Goal: Task Accomplishment & Management: Manage account settings

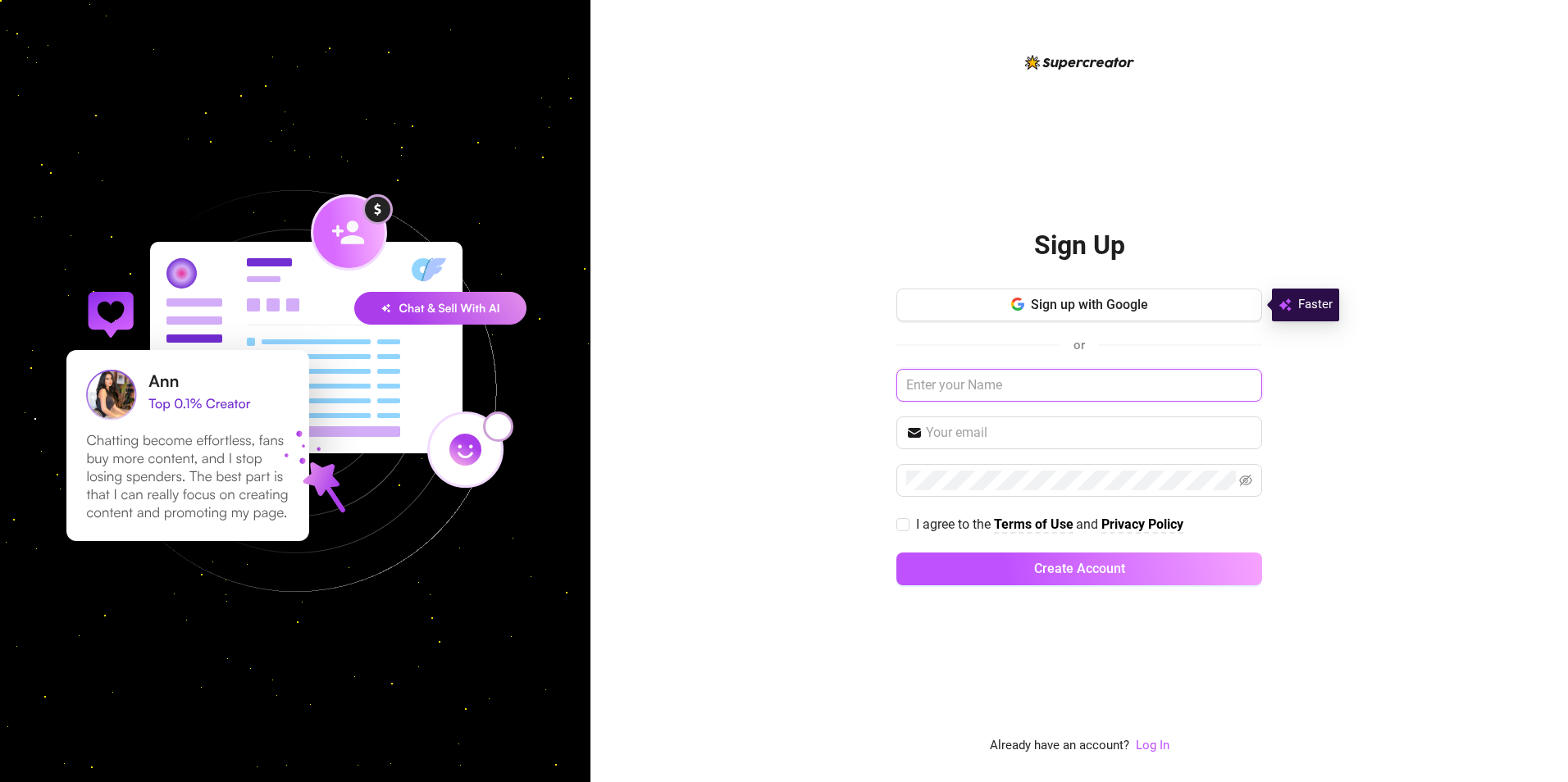
click at [995, 383] on input "text" at bounding box center [1079, 385] width 366 height 32
click at [985, 428] on input "text" at bounding box center [1089, 433] width 326 height 19
click at [1157, 752] on link "Log In" at bounding box center [1153, 746] width 33 height 15
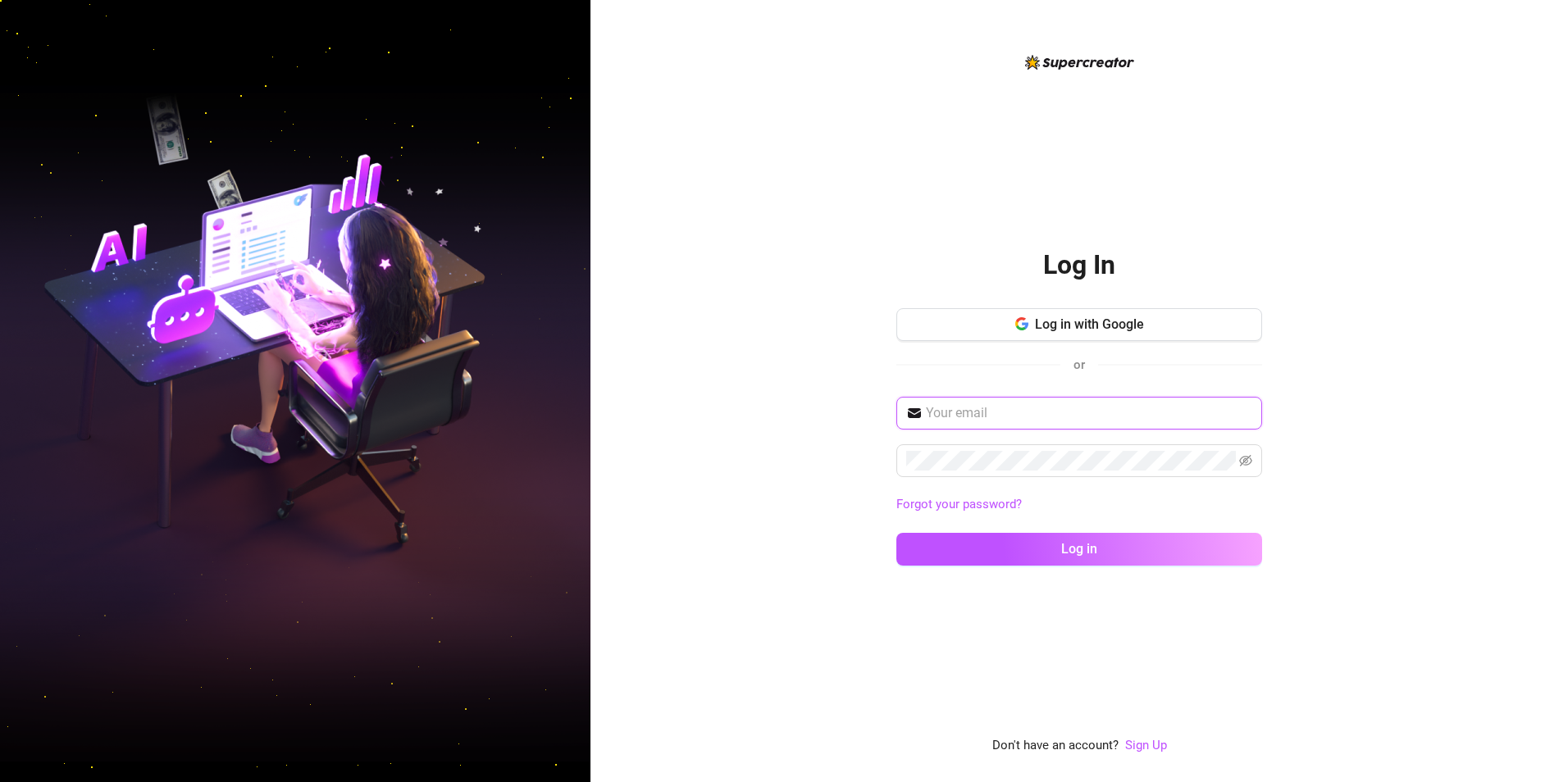
click at [1009, 415] on input "text" at bounding box center [1089, 412] width 326 height 19
type input "[EMAIL_ADDRESS][DOMAIN_NAME]"
click at [1252, 462] on span at bounding box center [1079, 460] width 366 height 32
click at [1251, 460] on icon "eye-invisible" at bounding box center [1246, 460] width 13 height 13
click at [896, 533] on button "Log in" at bounding box center [1079, 549] width 366 height 32
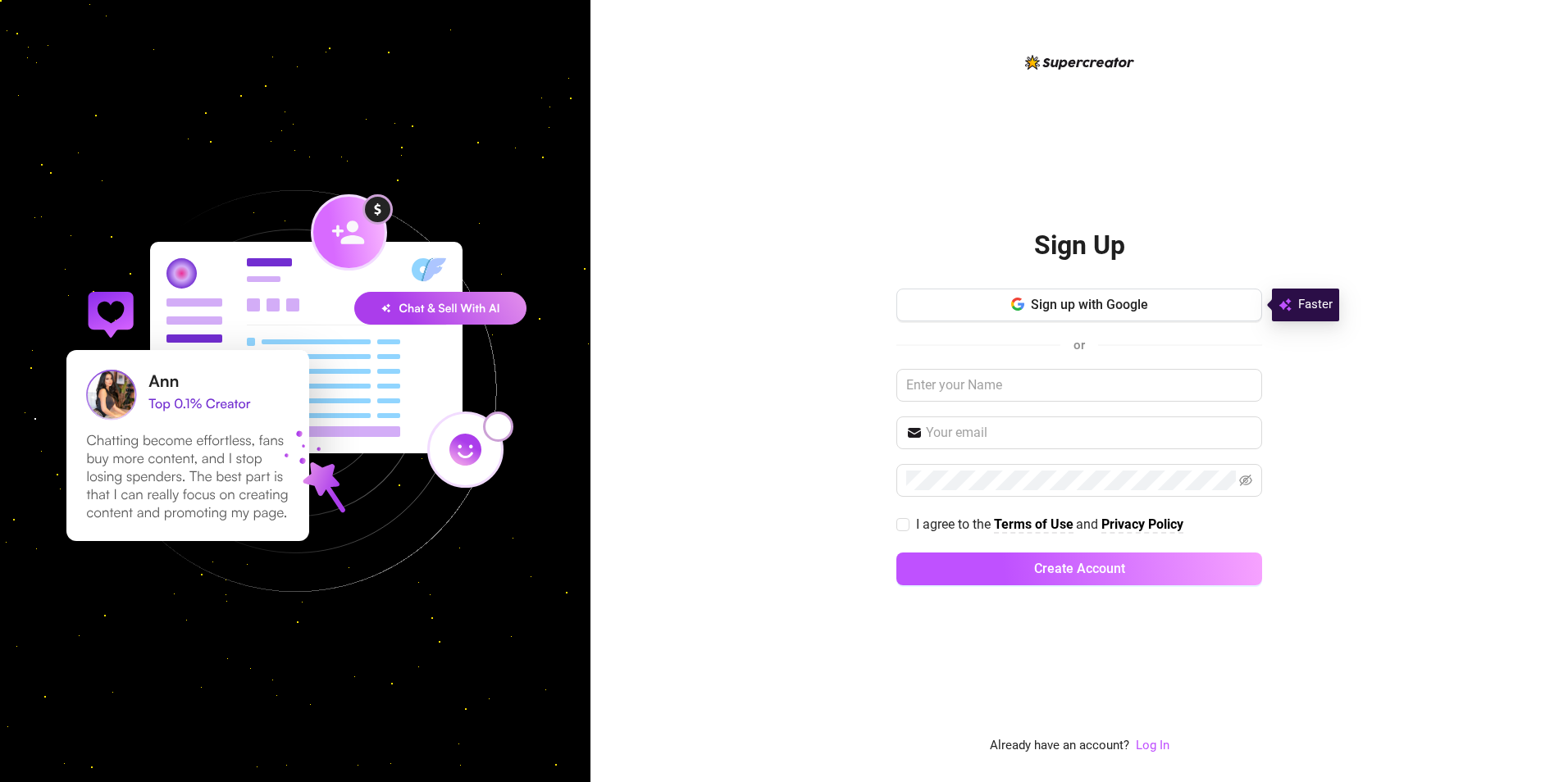
drag, startPoint x: 1158, startPoint y: 746, endPoint x: 1124, endPoint y: 656, distance: 96.2
click at [1158, 746] on link "Log In" at bounding box center [1153, 746] width 33 height 15
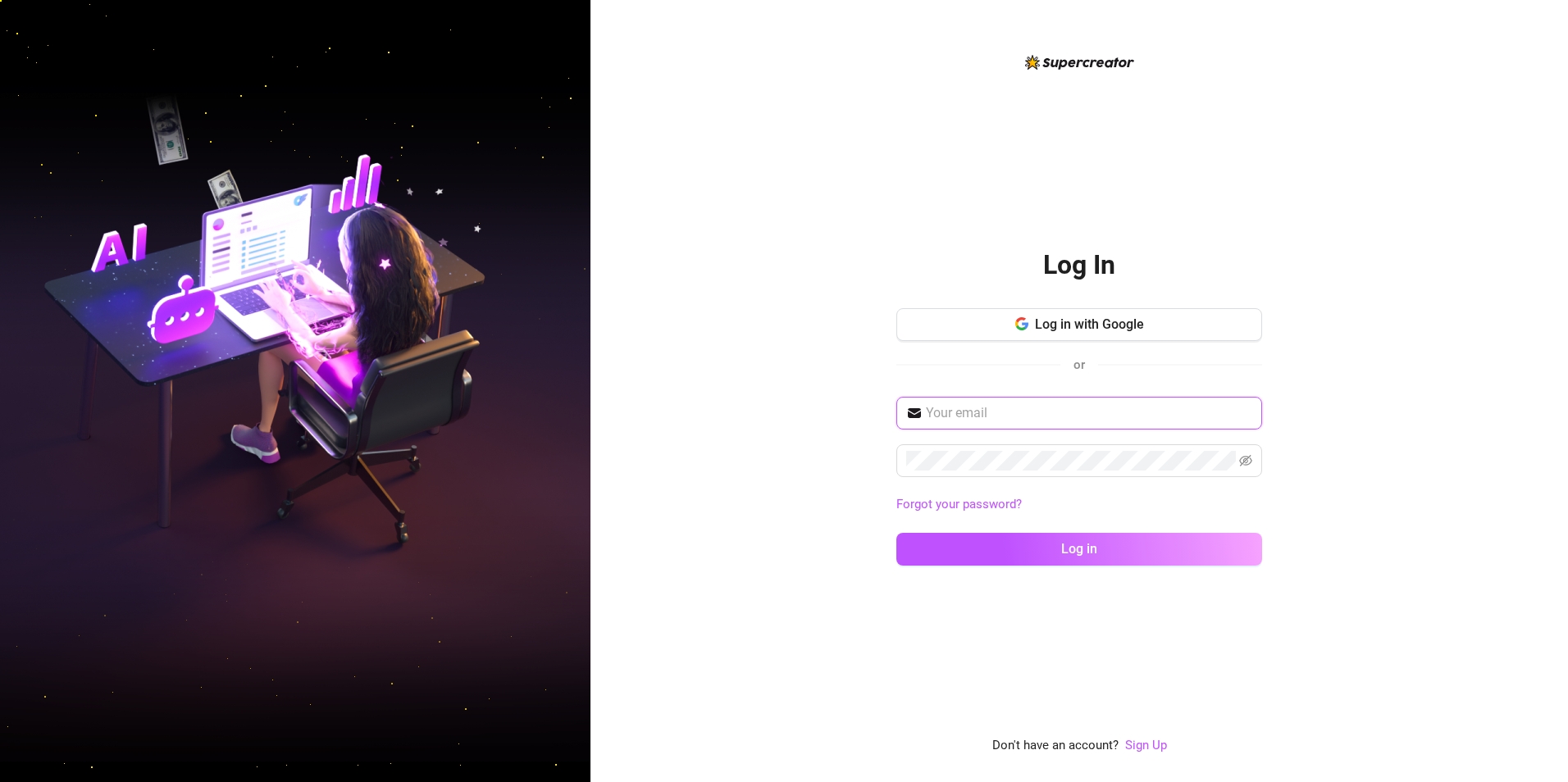
click at [987, 410] on input "text" at bounding box center [1089, 412] width 326 height 19
type input "[EMAIL_ADDRESS][DOMAIN_NAME]"
click at [1249, 463] on icon "eye-invisible" at bounding box center [1246, 460] width 13 height 11
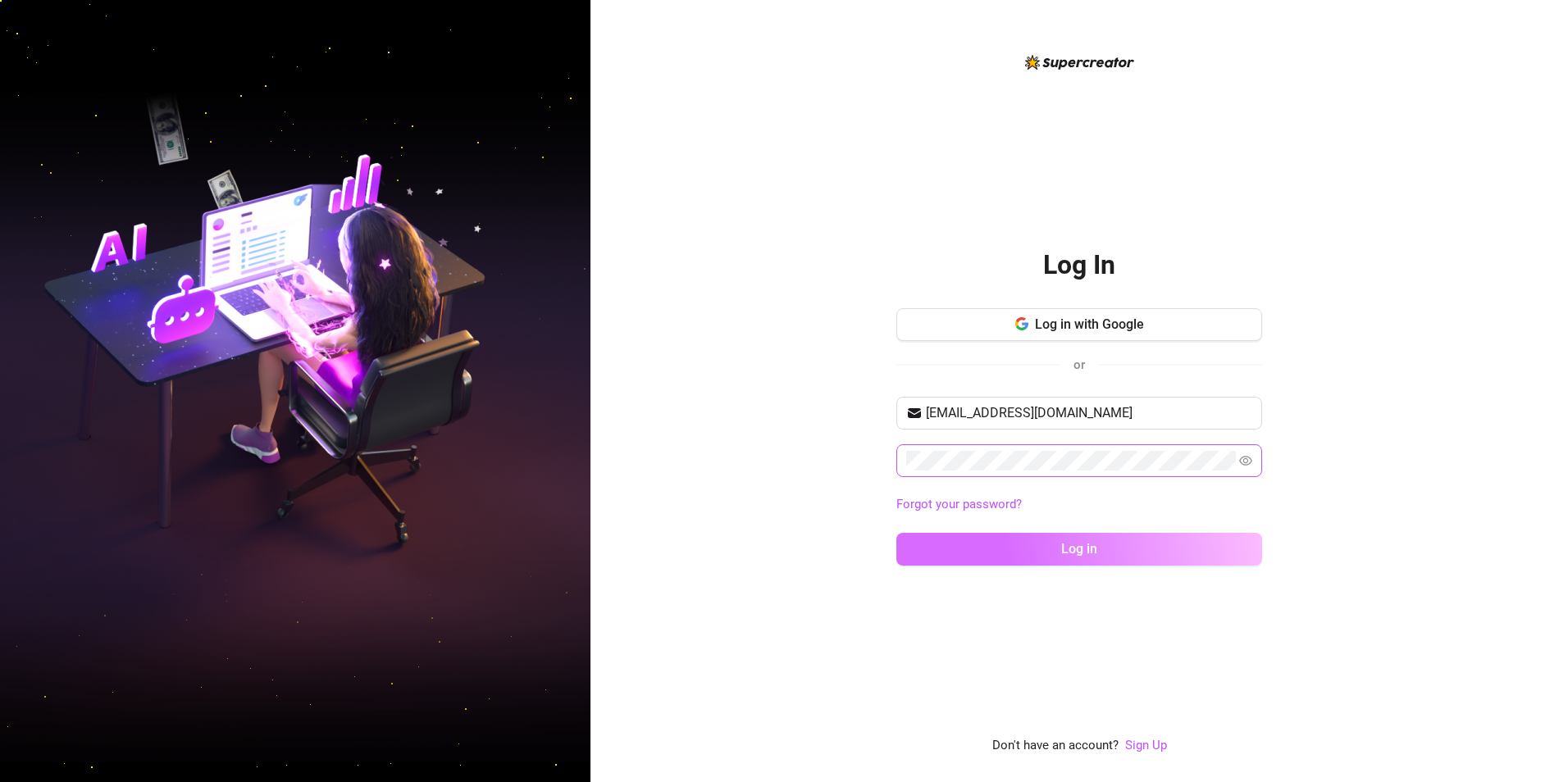
click at [1001, 548] on button "Log in" at bounding box center [1079, 549] width 366 height 32
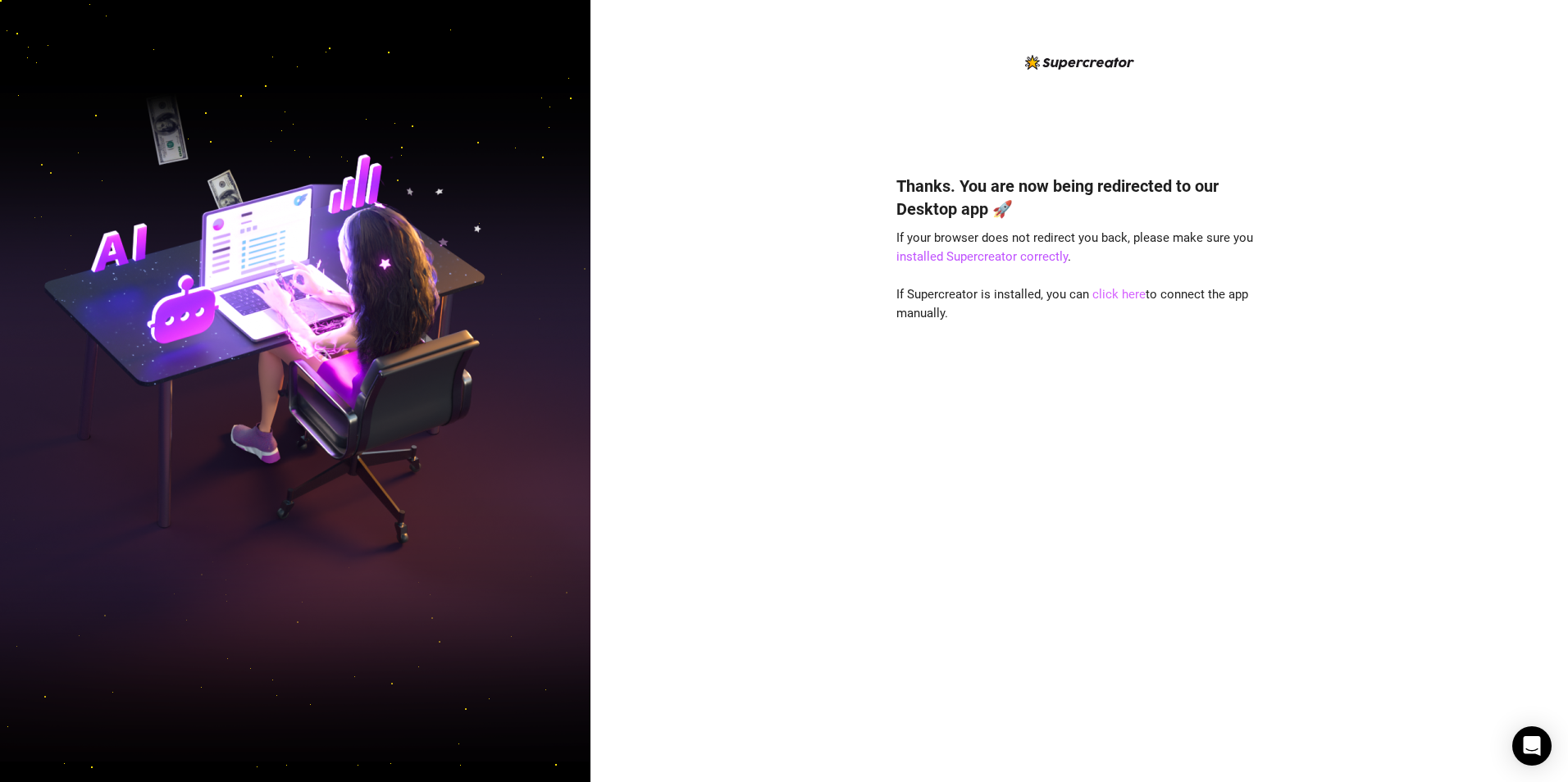
click at [1113, 294] on link "click here" at bounding box center [1119, 295] width 54 height 15
